Goal: Communication & Community: Answer question/provide support

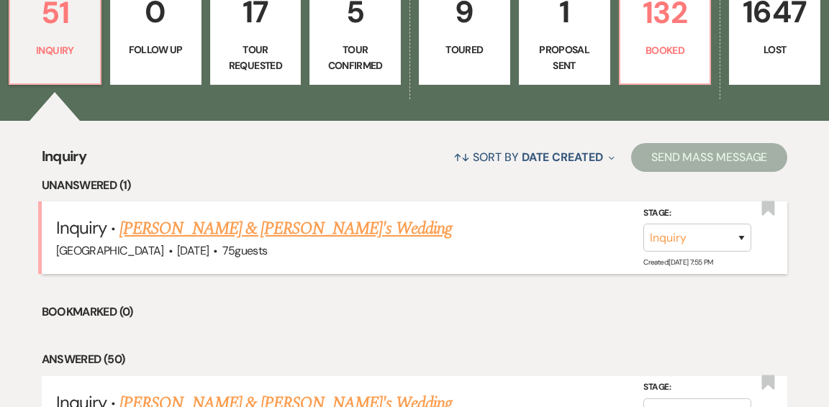
scroll to position [458, 0]
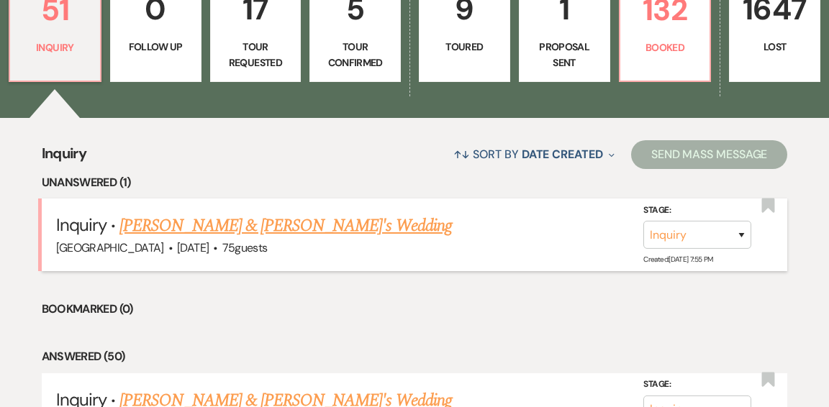
click at [290, 213] on link "[PERSON_NAME] & [PERSON_NAME]'s Wedding" at bounding box center [285, 226] width 332 height 26
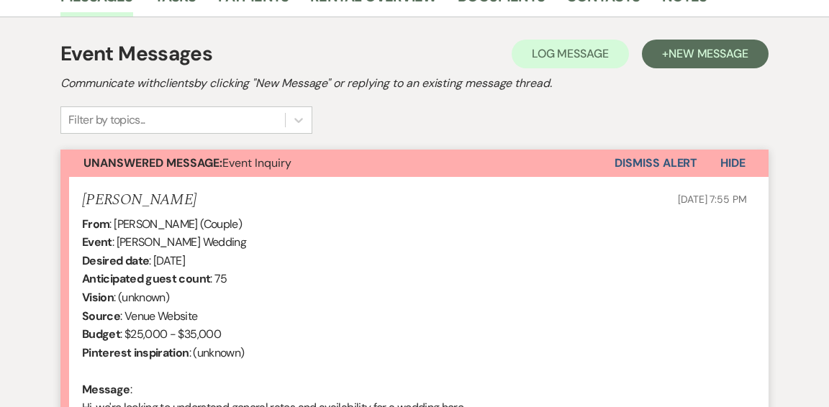
scroll to position [512, 0]
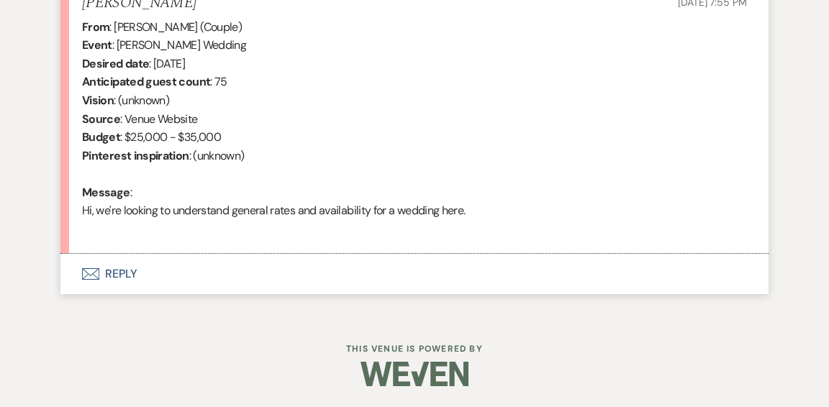
click at [114, 271] on button "Envelope Reply" at bounding box center [414, 274] width 708 height 40
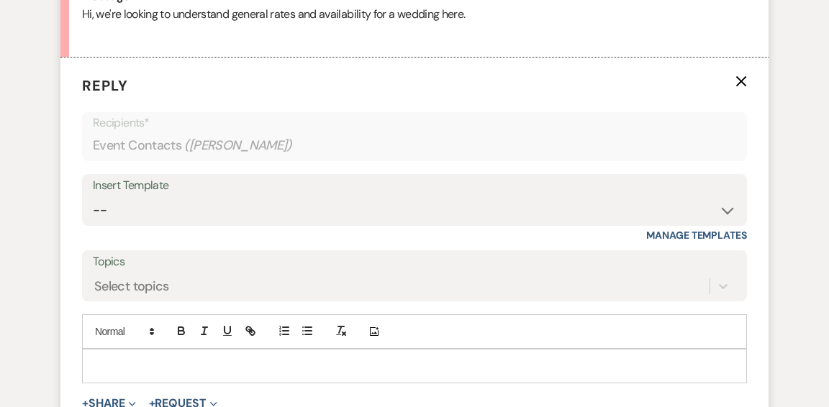
scroll to position [711, 0]
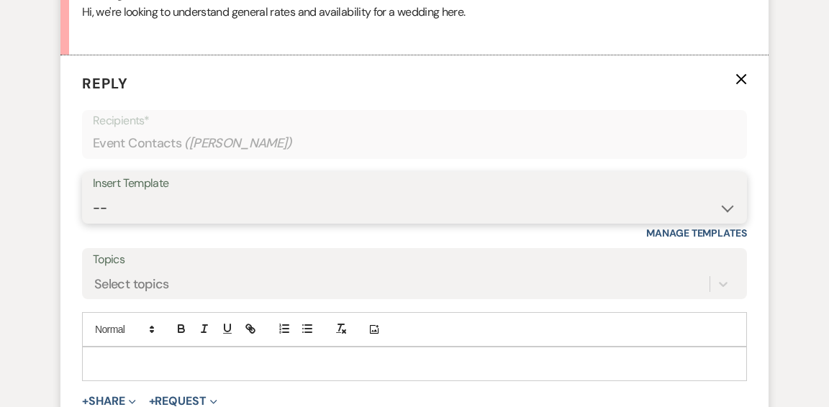
click at [697, 199] on select "--" at bounding box center [414, 208] width 643 height 28
click at [725, 209] on select "--" at bounding box center [414, 208] width 643 height 28
select select "5"
click at [117, 202] on select "-- Weven Planning Portal Introduction (Booked Events) Initial Inquiry Response …" at bounding box center [414, 209] width 643 height 28
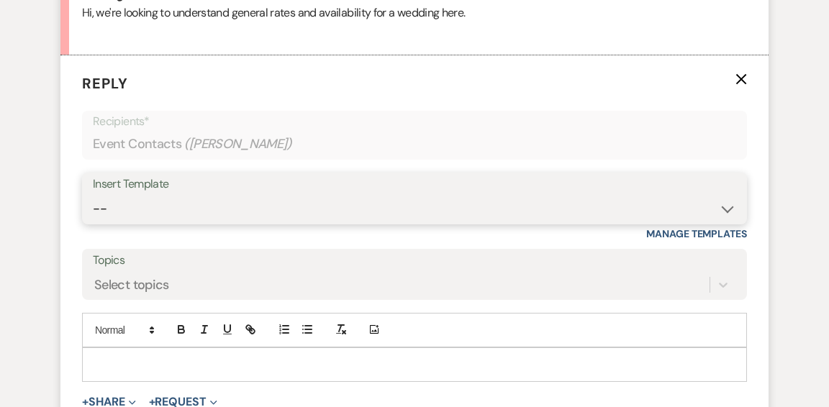
select select "600"
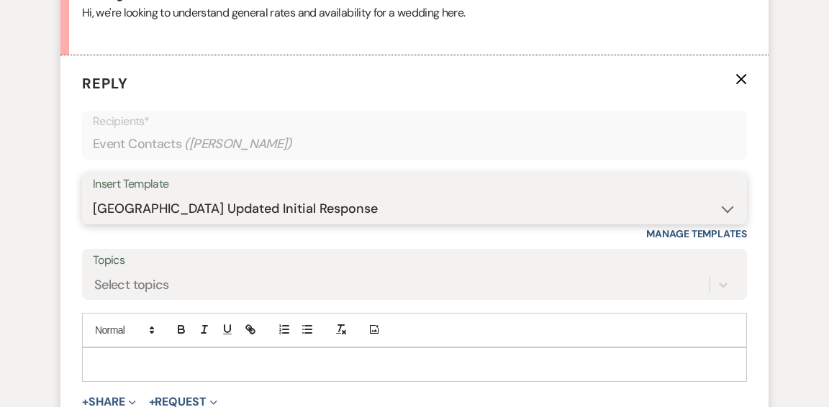
click at [93, 195] on select "-- Weven Planning Portal Introduction (Booked Events) Initial Inquiry Response …" at bounding box center [414, 209] width 643 height 28
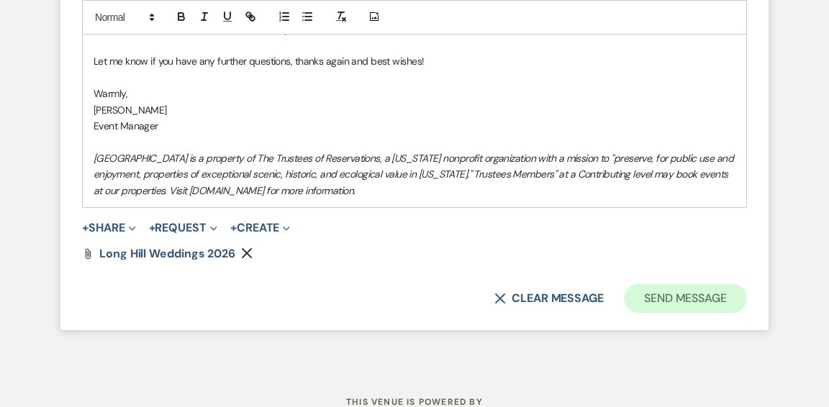
scroll to position [1520, 0]
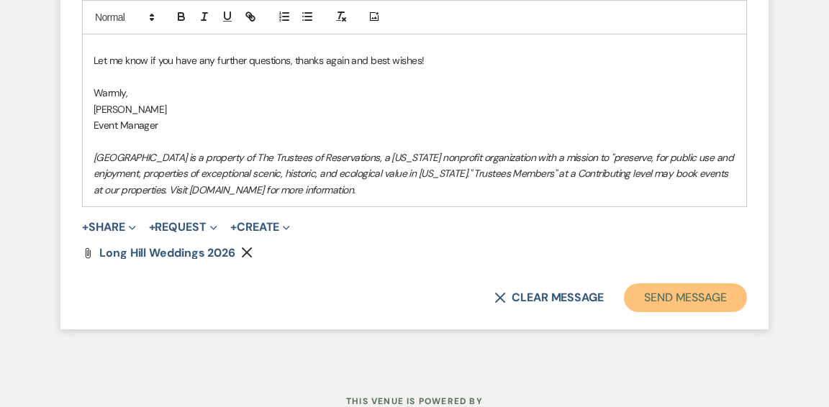
click at [676, 294] on button "Send Message" at bounding box center [685, 298] width 123 height 29
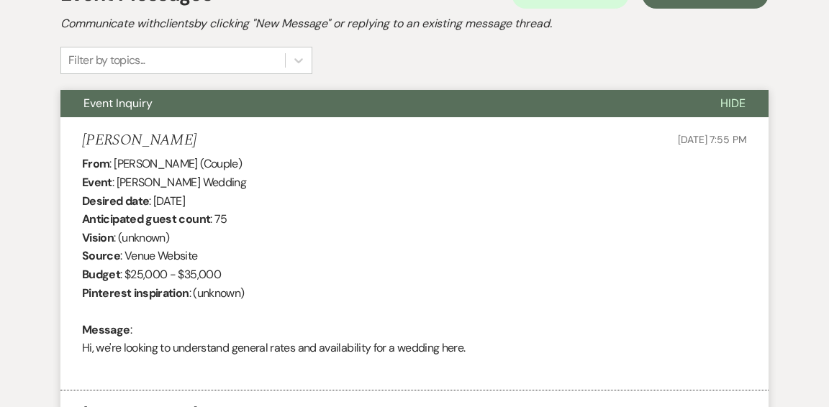
scroll to position [0, 0]
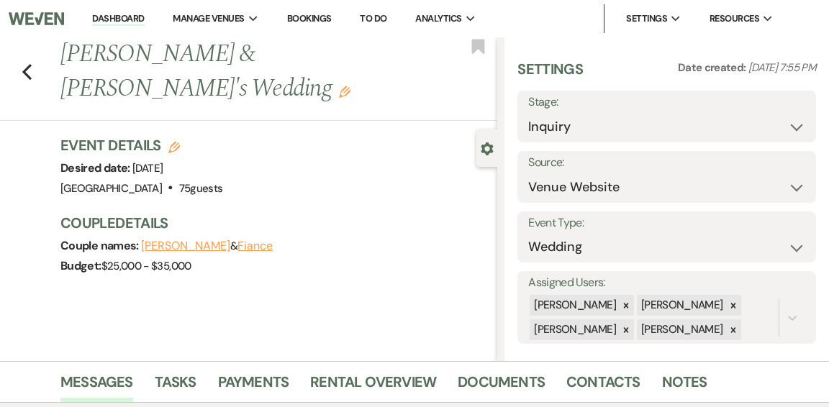
click at [124, 19] on link "Dashboard" at bounding box center [118, 19] width 52 height 14
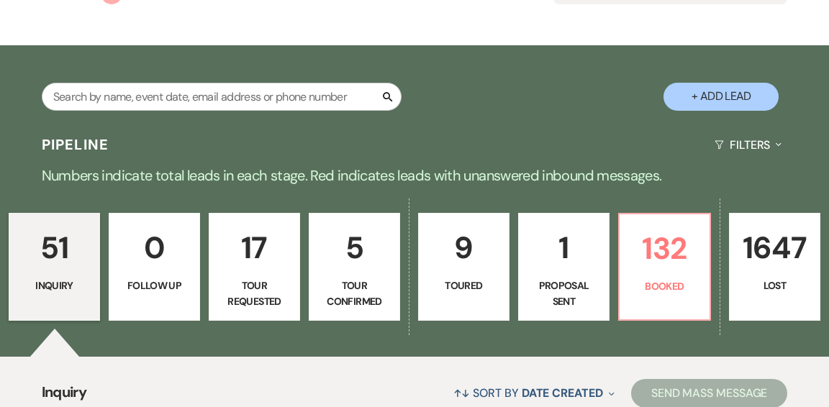
scroll to position [221, 0]
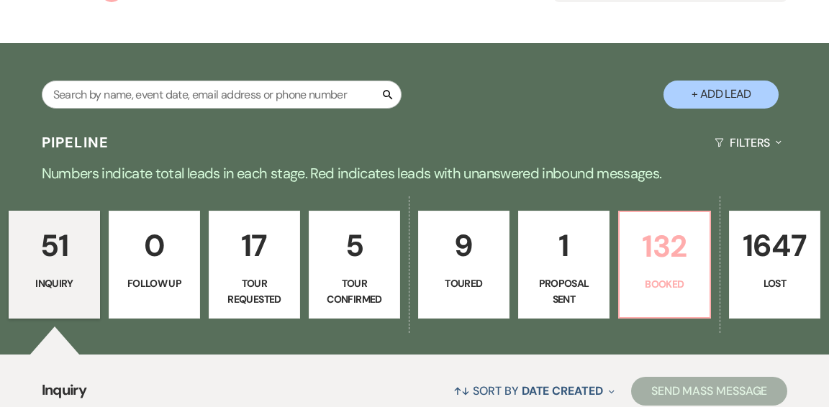
click at [642, 263] on link "132 Booked" at bounding box center [664, 265] width 93 height 108
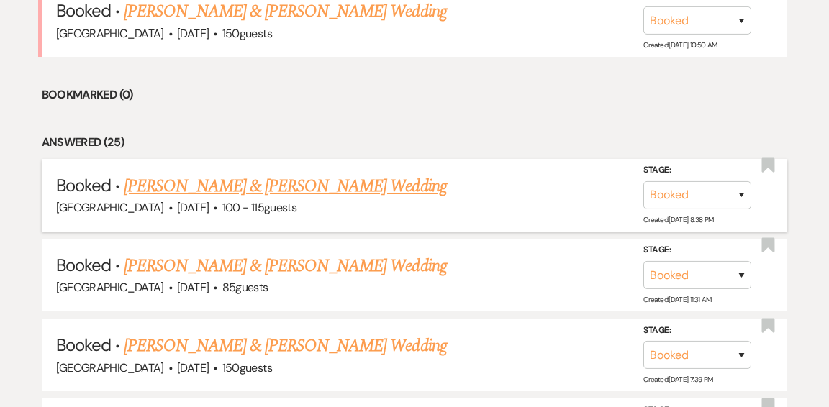
scroll to position [675, 0]
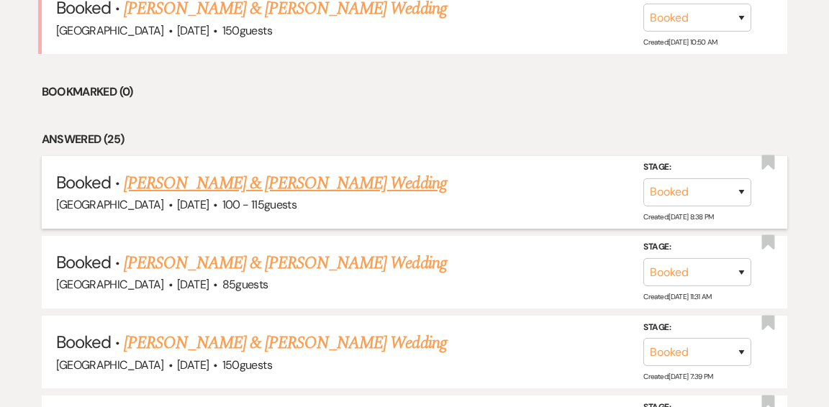
click at [253, 171] on link "[PERSON_NAME] & [PERSON_NAME] Wedding" at bounding box center [285, 184] width 322 height 26
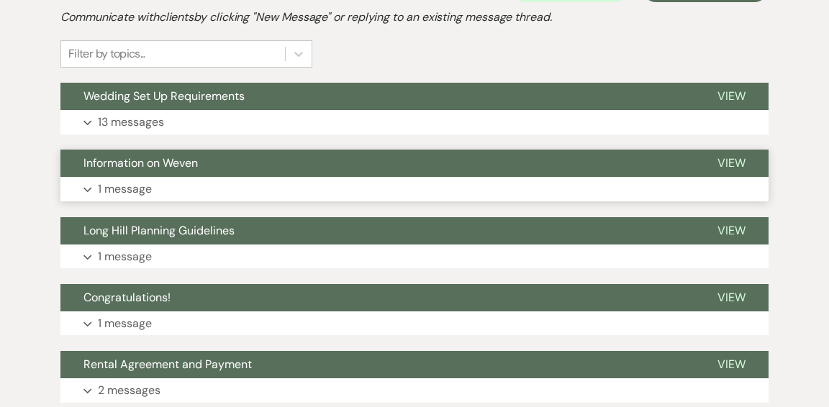
scroll to position [371, 0]
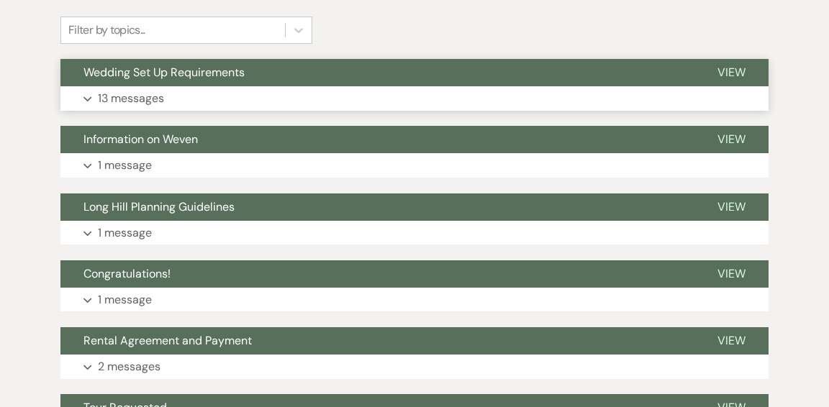
click at [322, 91] on button "Expand 13 messages" at bounding box center [414, 98] width 708 height 24
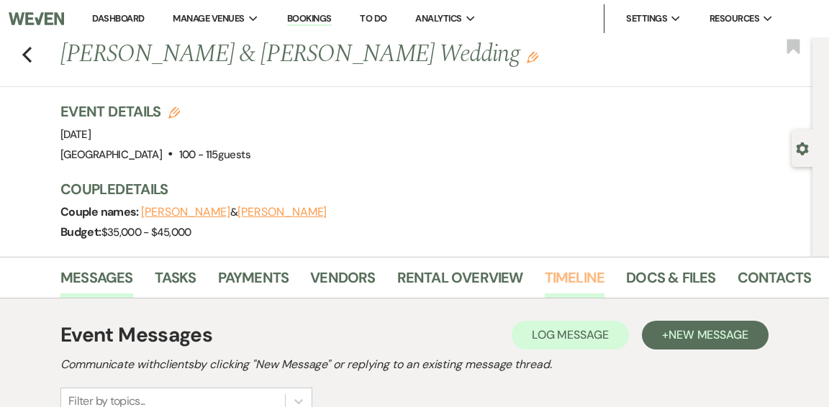
scroll to position [0, 63]
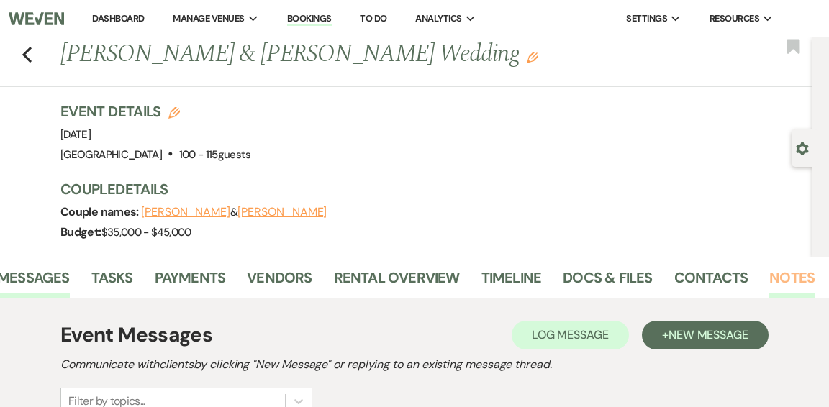
click at [784, 279] on link "Notes" at bounding box center [791, 282] width 45 height 32
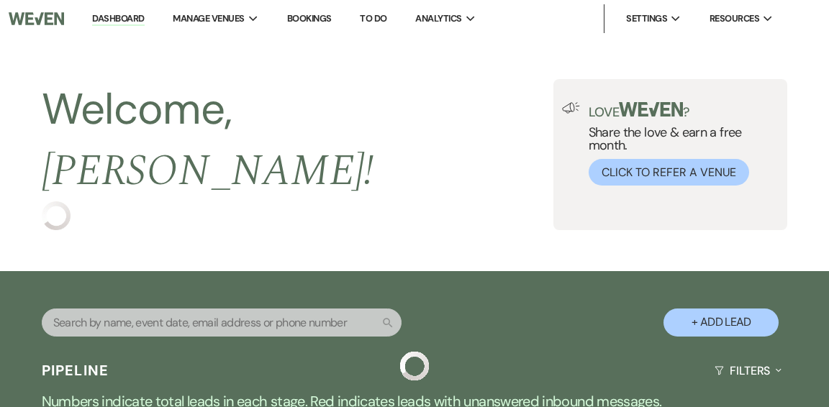
click at [317, 17] on link "Bookings" at bounding box center [309, 18] width 45 height 12
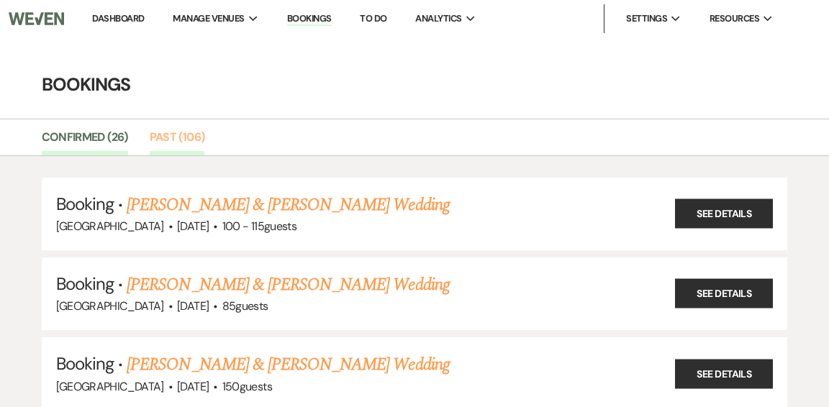
click at [166, 137] on link "Past (106)" at bounding box center [177, 141] width 55 height 27
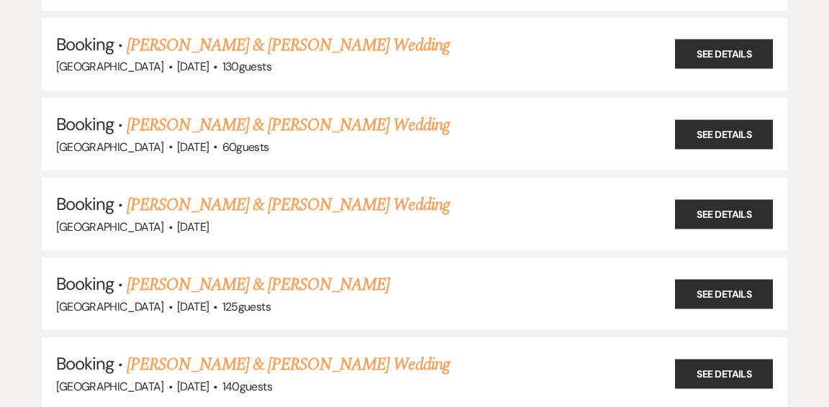
scroll to position [1916, 0]
